Goal: Transaction & Acquisition: Purchase product/service

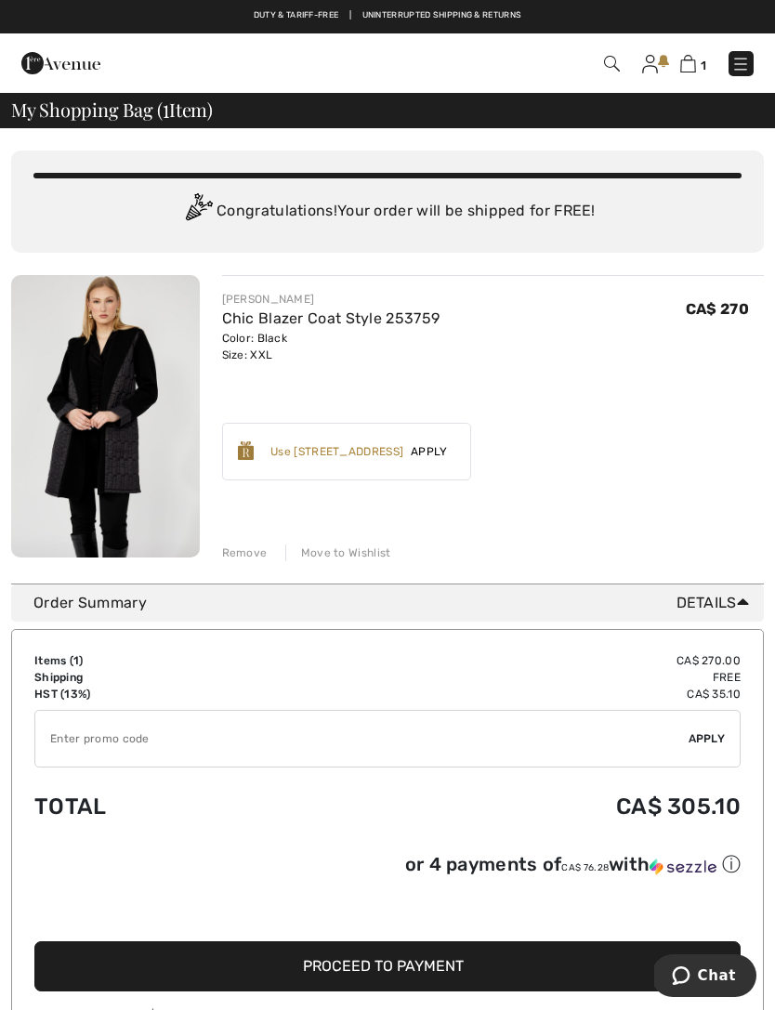
click at [449, 960] on span "Proceed to Payment" at bounding box center [383, 966] width 161 height 18
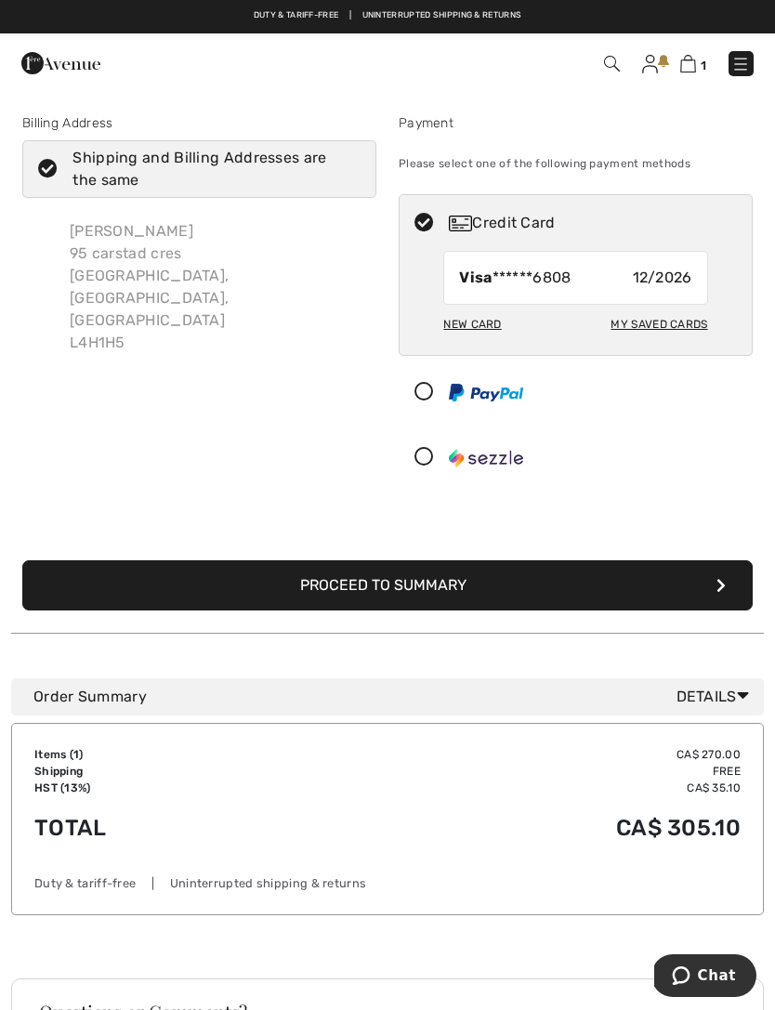
click at [661, 329] on div "My Saved Cards" at bounding box center [659, 325] width 97 height 32
radio input "true"
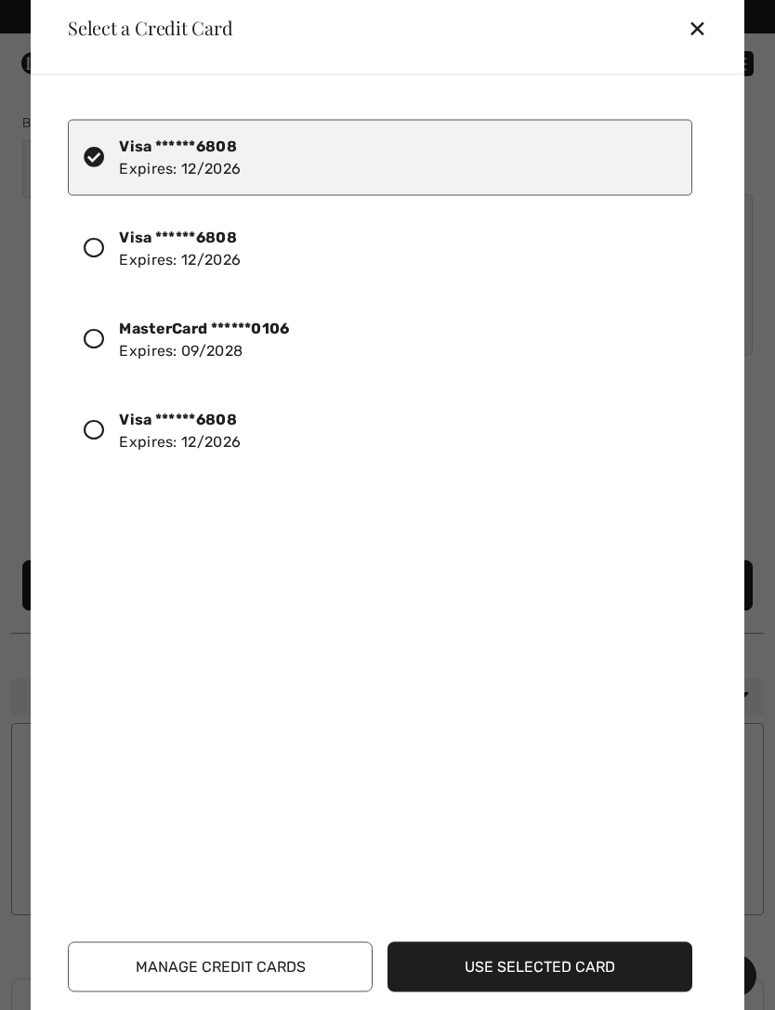
click at [94, 343] on icon at bounding box center [94, 338] width 20 height 20
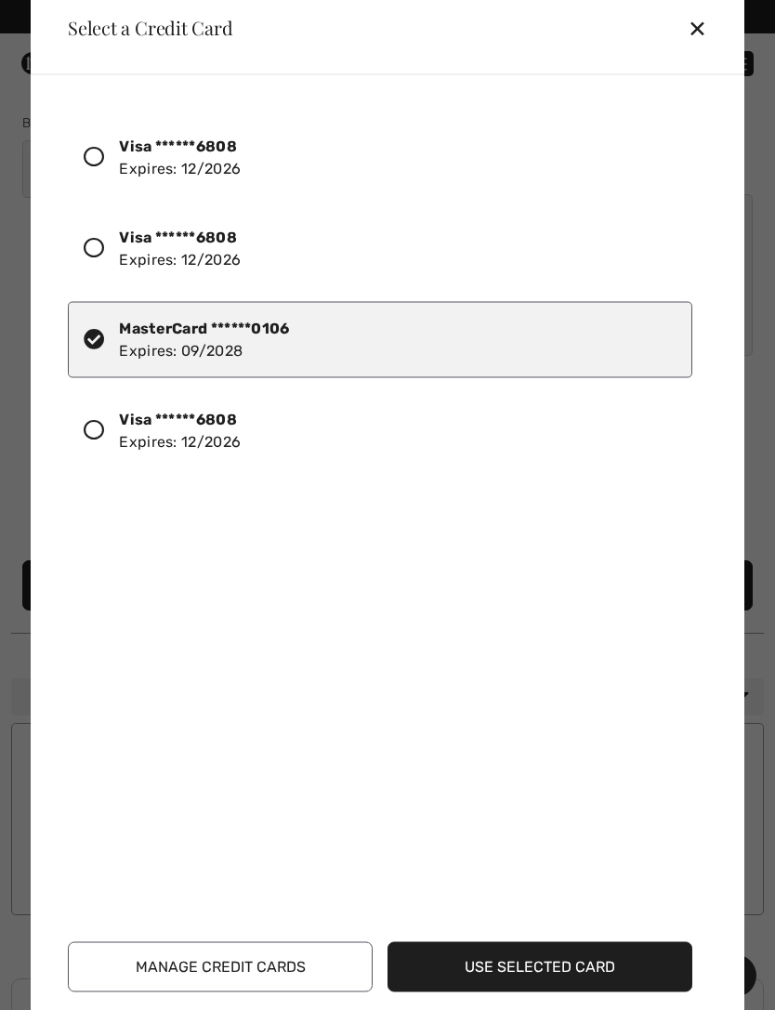
click at [548, 962] on button "Use Selected Card" at bounding box center [540, 967] width 305 height 50
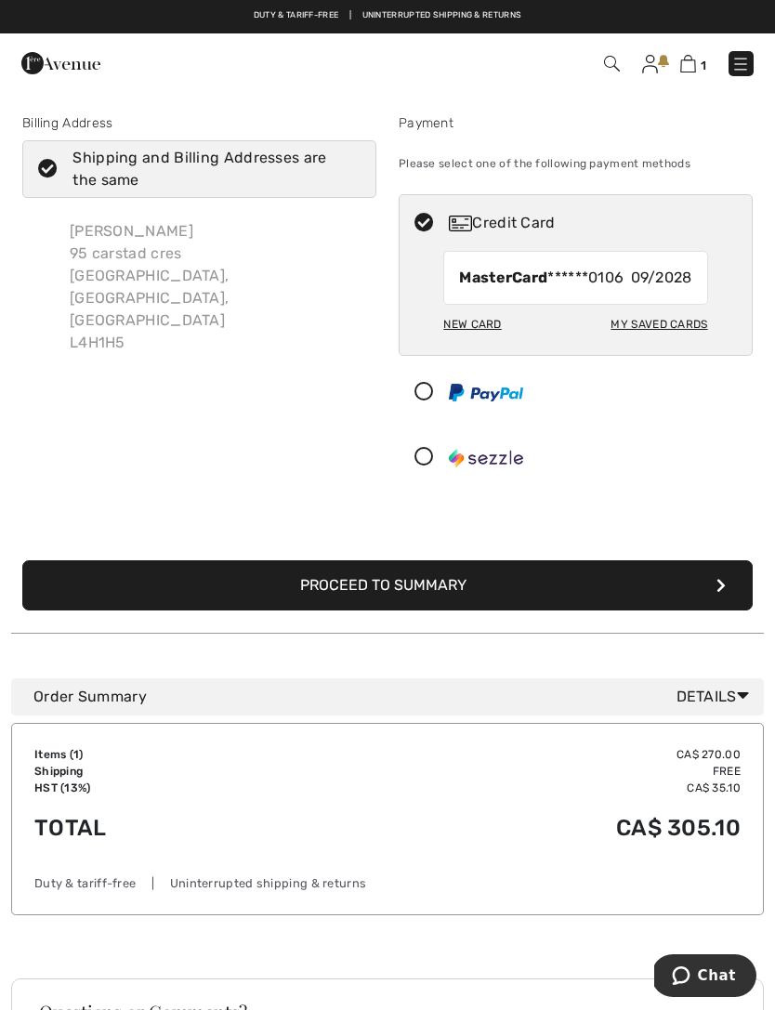
click at [490, 609] on button "Proceed to Summary" at bounding box center [387, 586] width 731 height 50
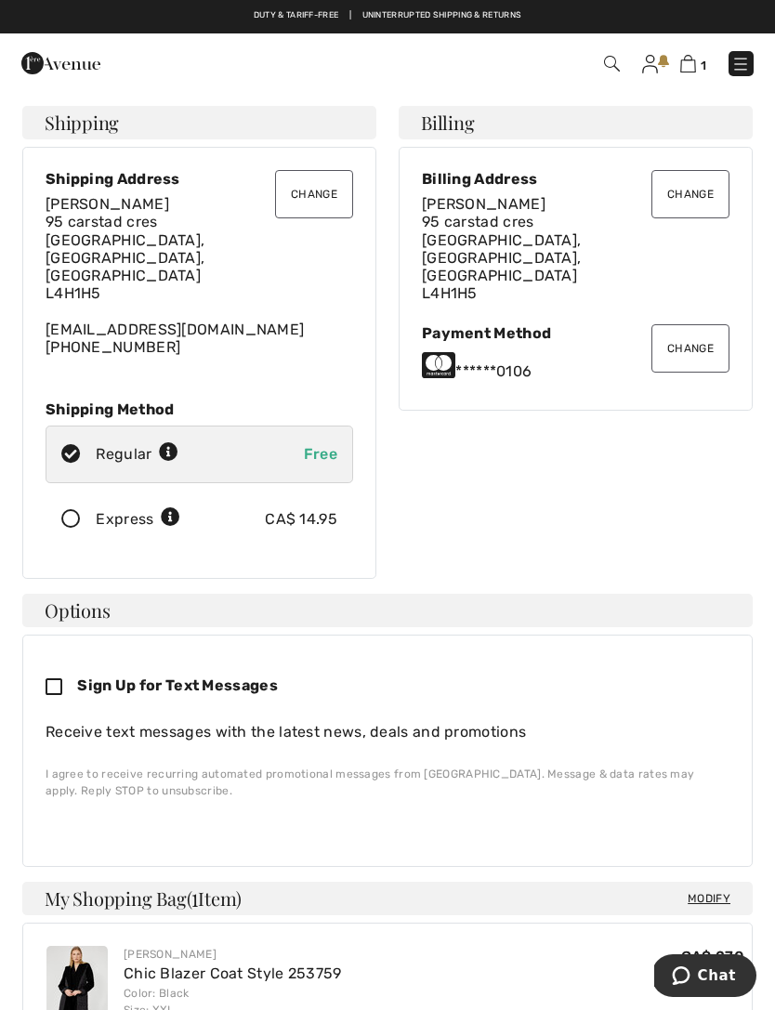
click at [79, 510] on icon at bounding box center [70, 520] width 49 height 20
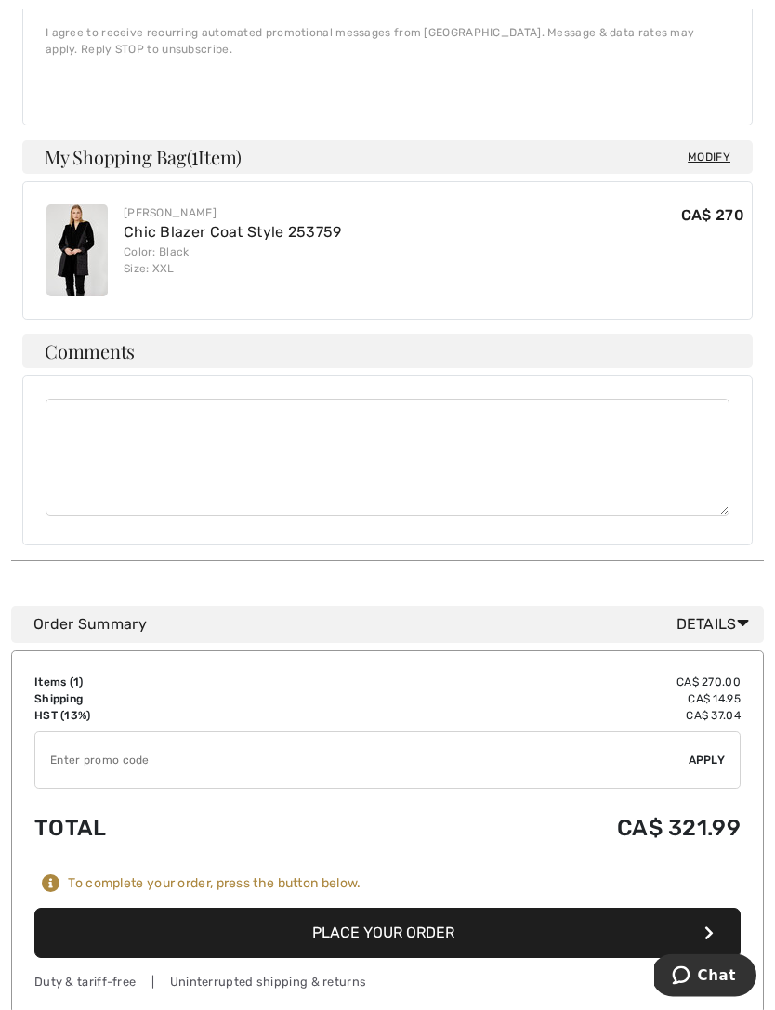
scroll to position [742, 0]
click at [415, 908] on button "Place Your Order" at bounding box center [387, 933] width 706 height 50
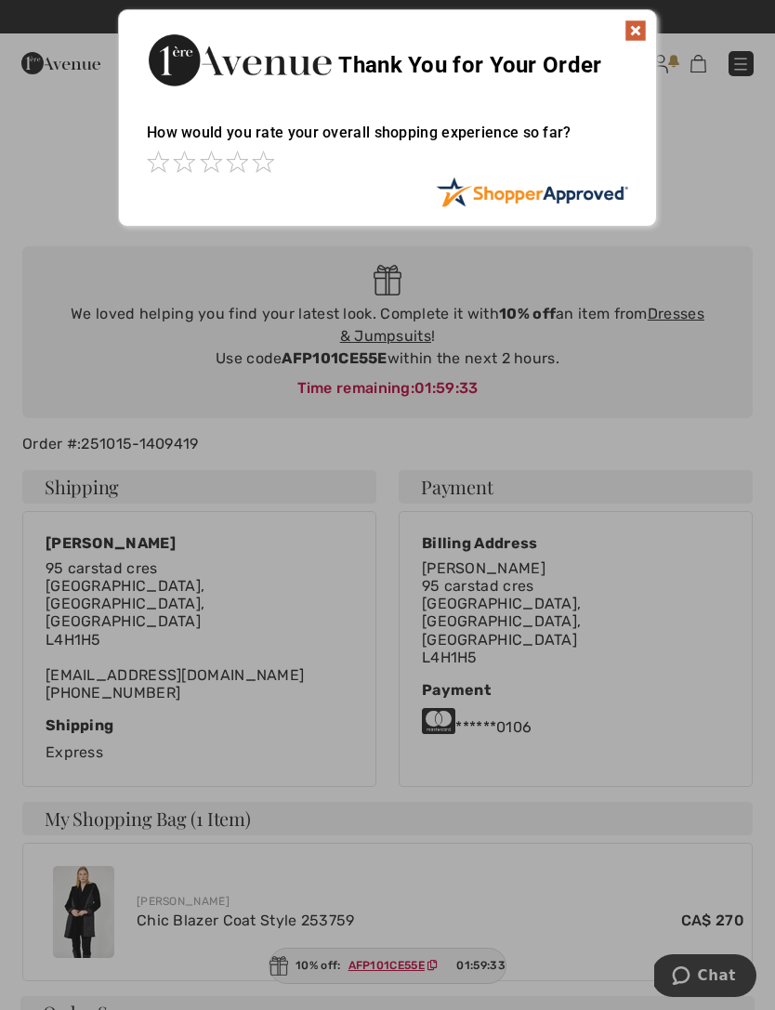
click at [640, 30] on img at bounding box center [636, 31] width 22 height 22
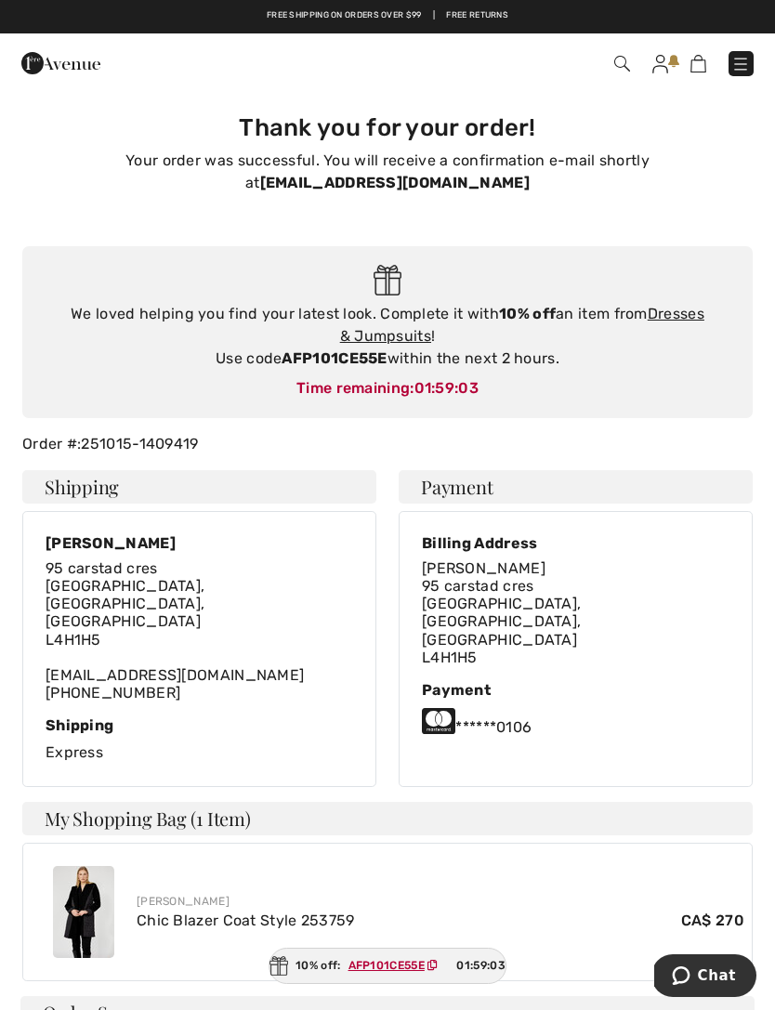
click at [750, 65] on img at bounding box center [741, 64] width 19 height 19
